Goal: Go to known website: Go to known website

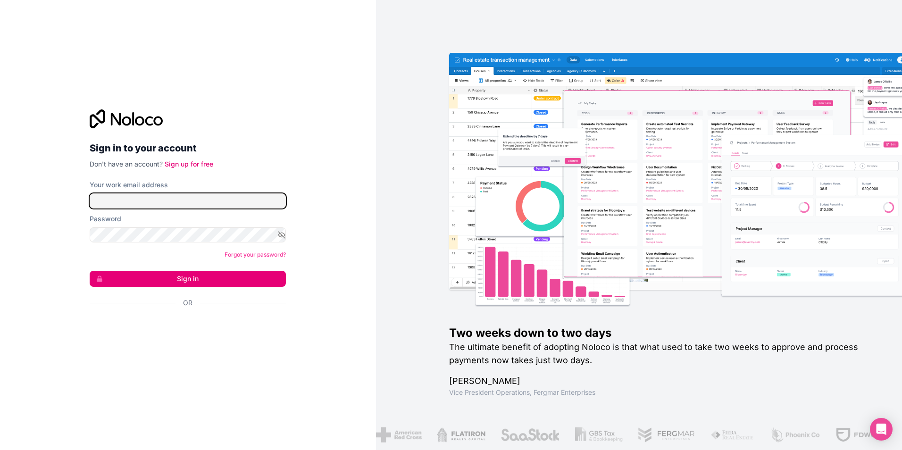
type input "[EMAIL_ADDRESS][DOMAIN_NAME]"
click at [220, 281] on button "Sign in" at bounding box center [188, 279] width 196 height 16
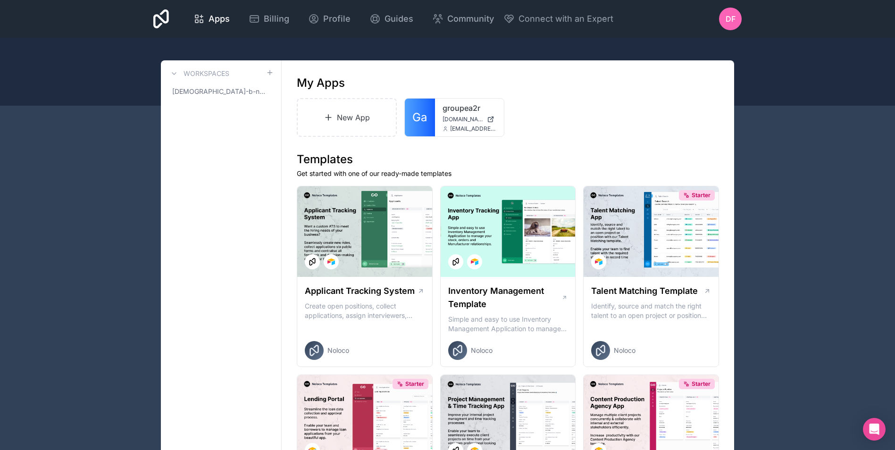
click at [422, 113] on span "Ga" at bounding box center [419, 117] width 15 height 15
